Goal: Information Seeking & Learning: Understand process/instructions

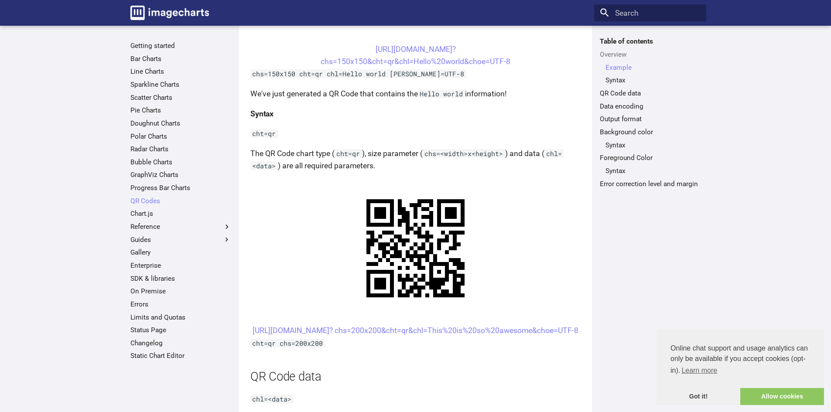
scroll to position [524, 0]
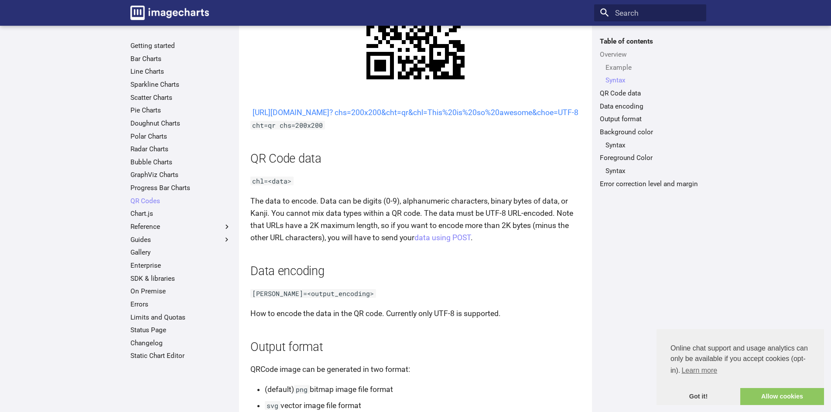
click at [440, 117] on link "[URL][DOMAIN_NAME]? chs=200x200&cht=qr&chl=This%20is%20so%20awesome&choe=UTF-8" at bounding box center [416, 112] width 326 height 9
drag, startPoint x: 502, startPoint y: 126, endPoint x: 360, endPoint y: 112, distance: 142.9
click at [360, 112] on center "[URL][DOMAIN_NAME]? chs=200x200&cht=qr&chl=This%20is%20so%20awesome&choe=UTF-8" at bounding box center [416, 112] width 330 height 12
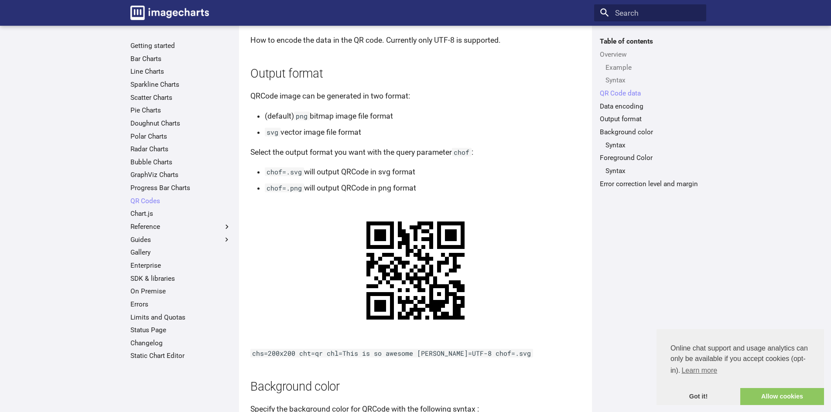
scroll to position [666, 0]
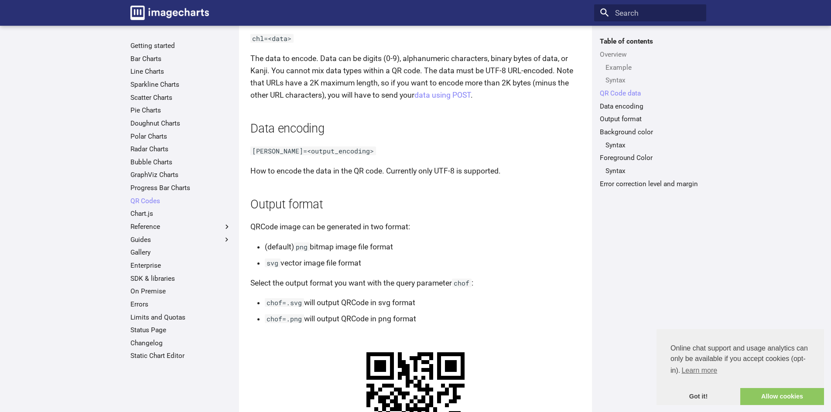
click at [333, 155] on code "[PERSON_NAME]=<output_encoding>" at bounding box center [314, 151] width 126 height 9
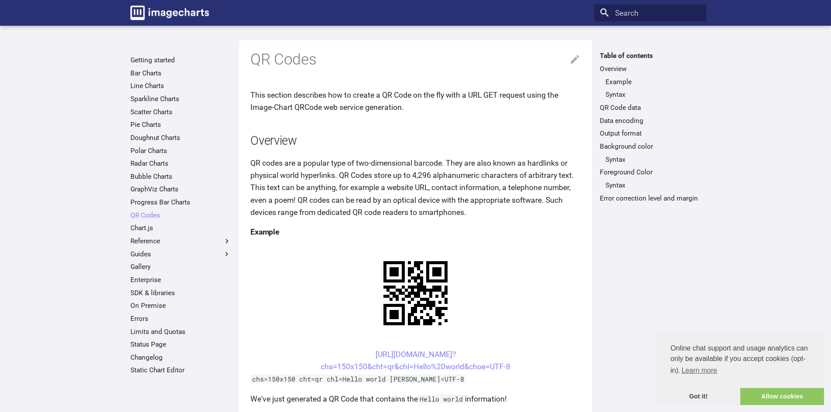
scroll to position [44, 0]
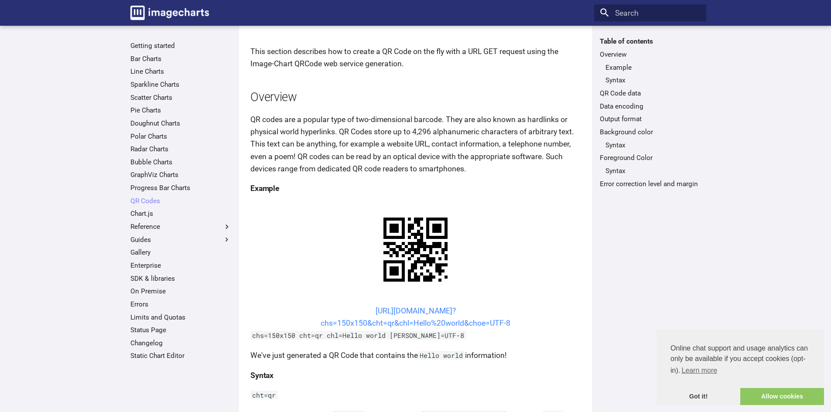
drag, startPoint x: 516, startPoint y: 322, endPoint x: 360, endPoint y: 310, distance: 156.7
click at [360, 310] on center "https://image-charts.com/chart? chs=150x150&cht=qr&chl=Hello%20world&choe=UTF-8" at bounding box center [416, 317] width 330 height 24
copy link "https://image-charts.com/chart? chs=150x150&cht=qr&chl=Hello%20world&choe=UTF-8"
